Goal: Task Accomplishment & Management: Manage account settings

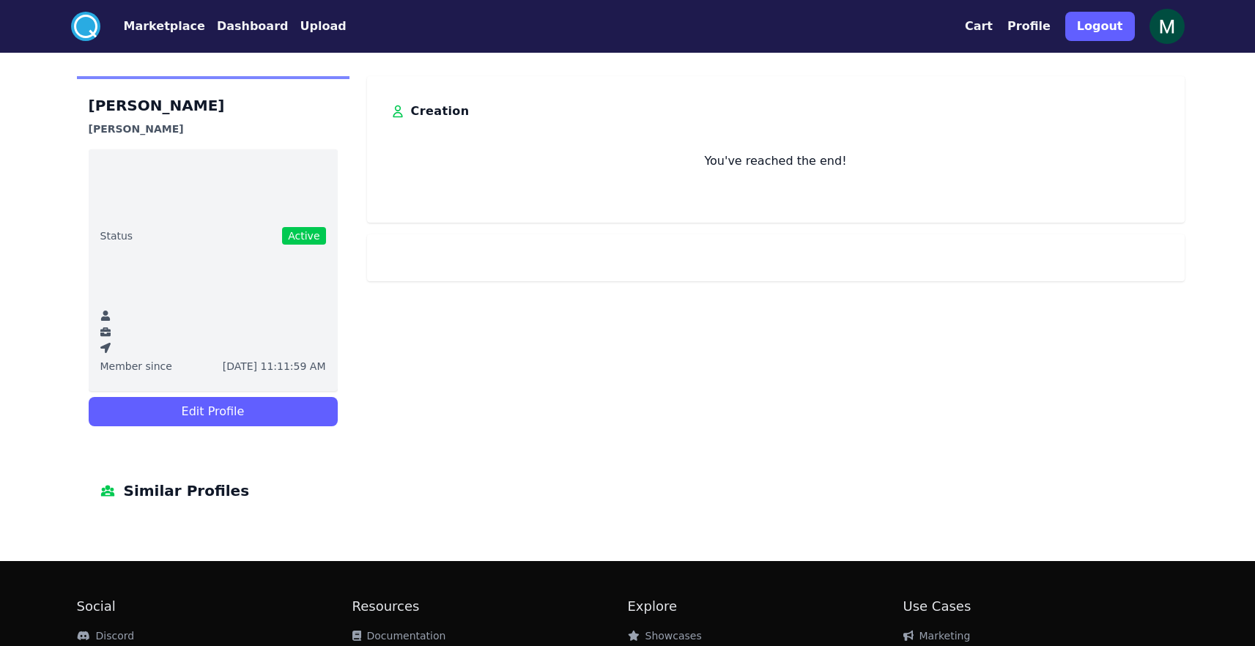
click at [300, 28] on button "Upload" at bounding box center [323, 27] width 46 height 18
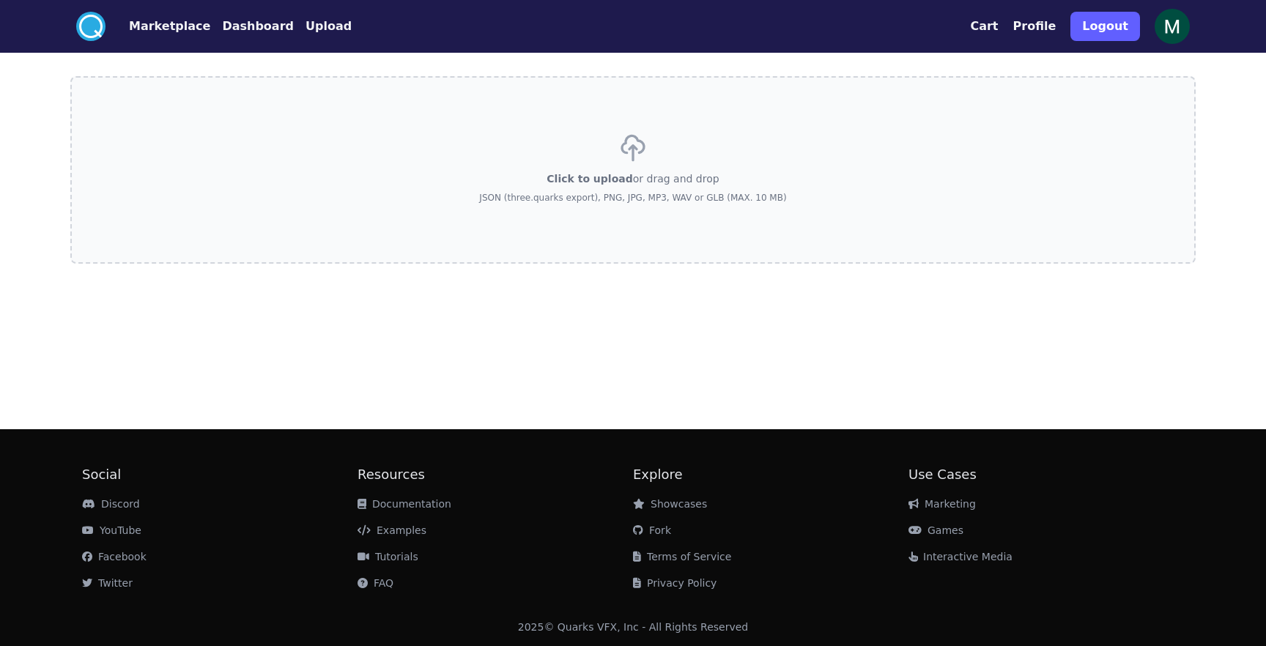
click at [257, 26] on button "Dashboard" at bounding box center [258, 27] width 72 height 18
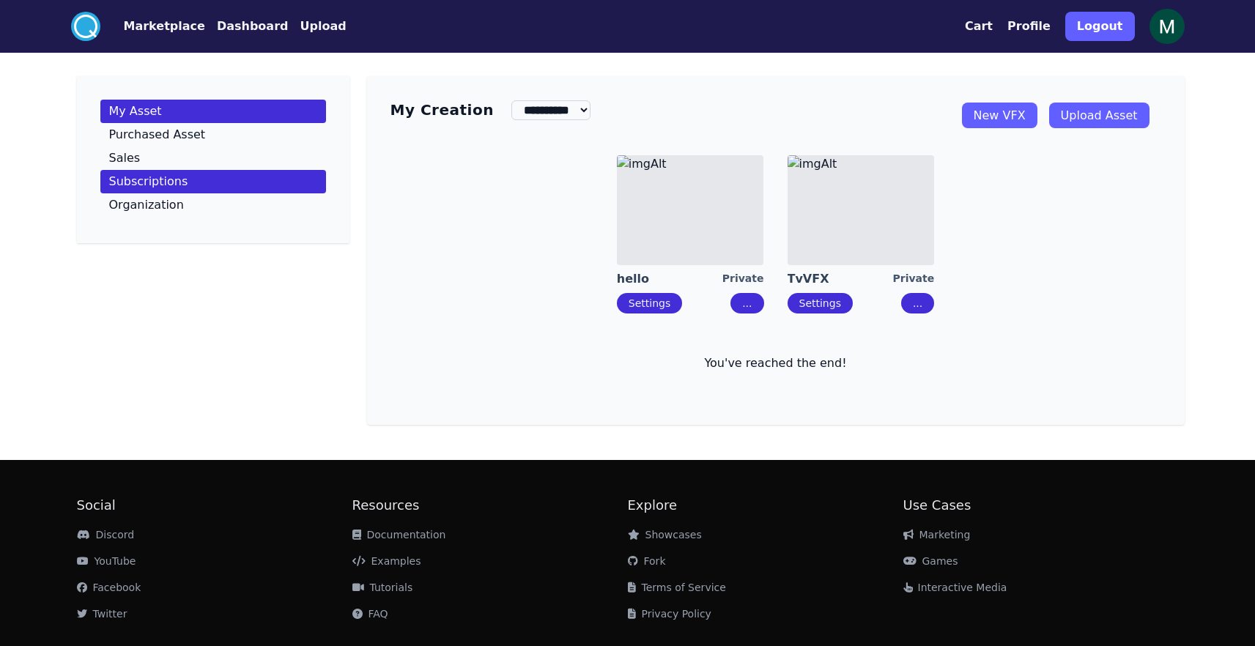
click at [143, 186] on p "Subscriptions" at bounding box center [148, 182] width 79 height 12
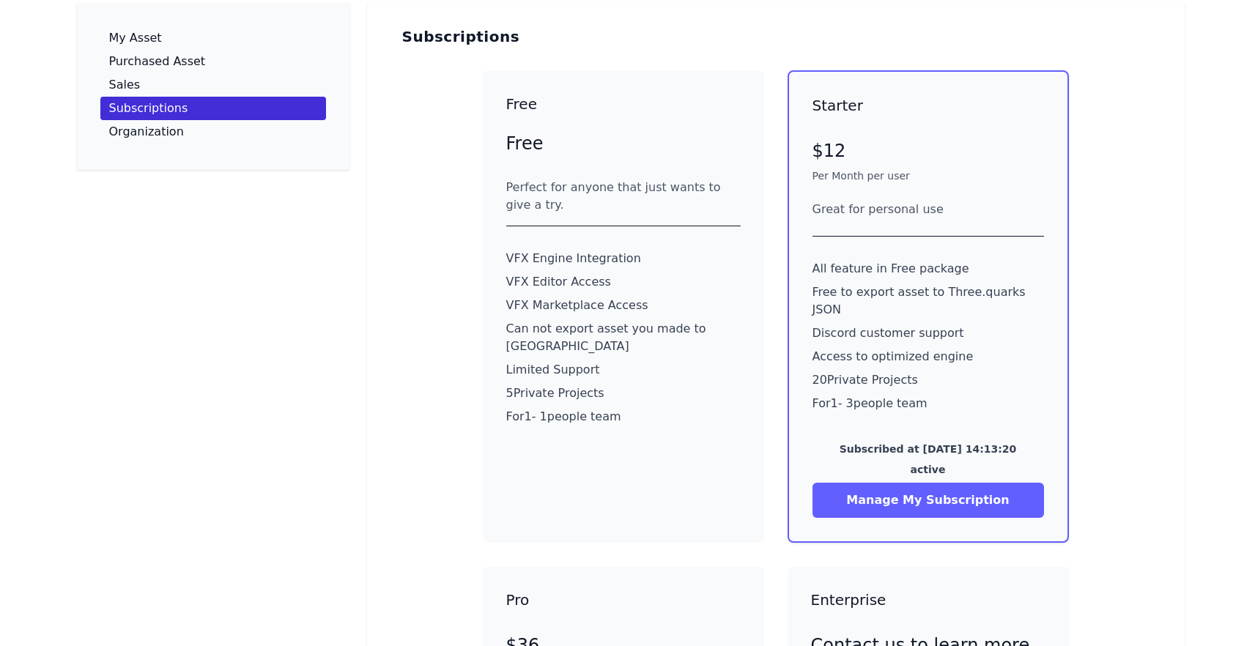
scroll to position [100, 0]
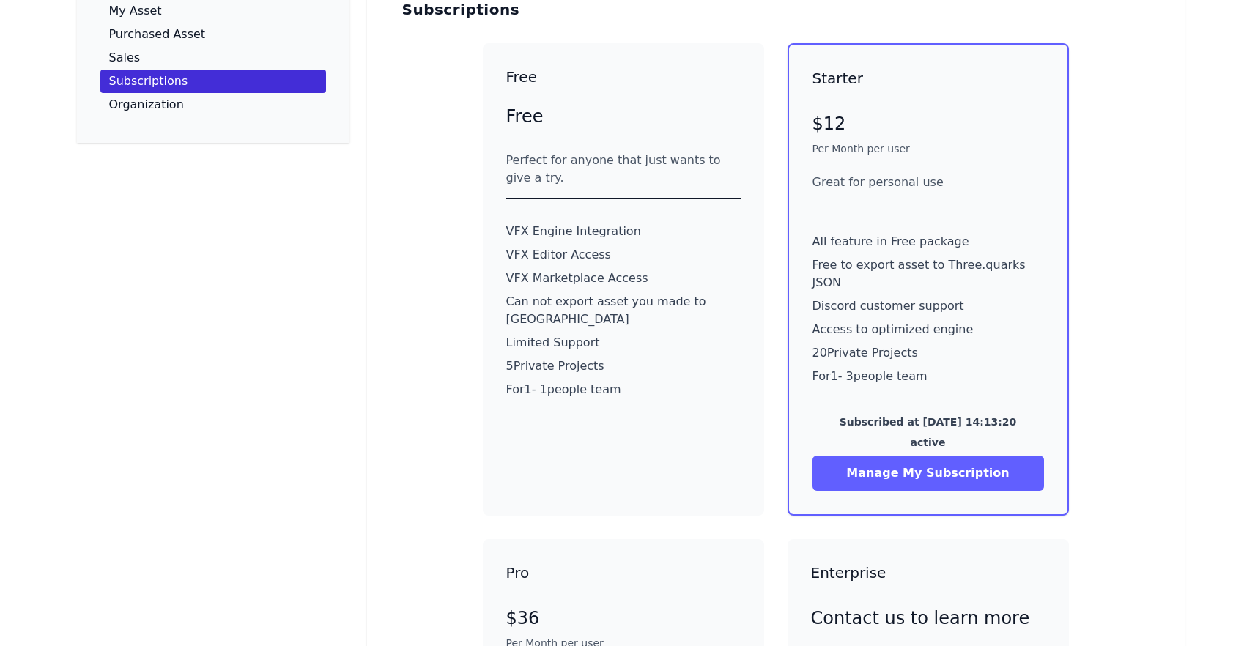
click at [967, 459] on button "Manage My Subscription" at bounding box center [927, 473] width 231 height 35
